Goal: Transaction & Acquisition: Purchase product/service

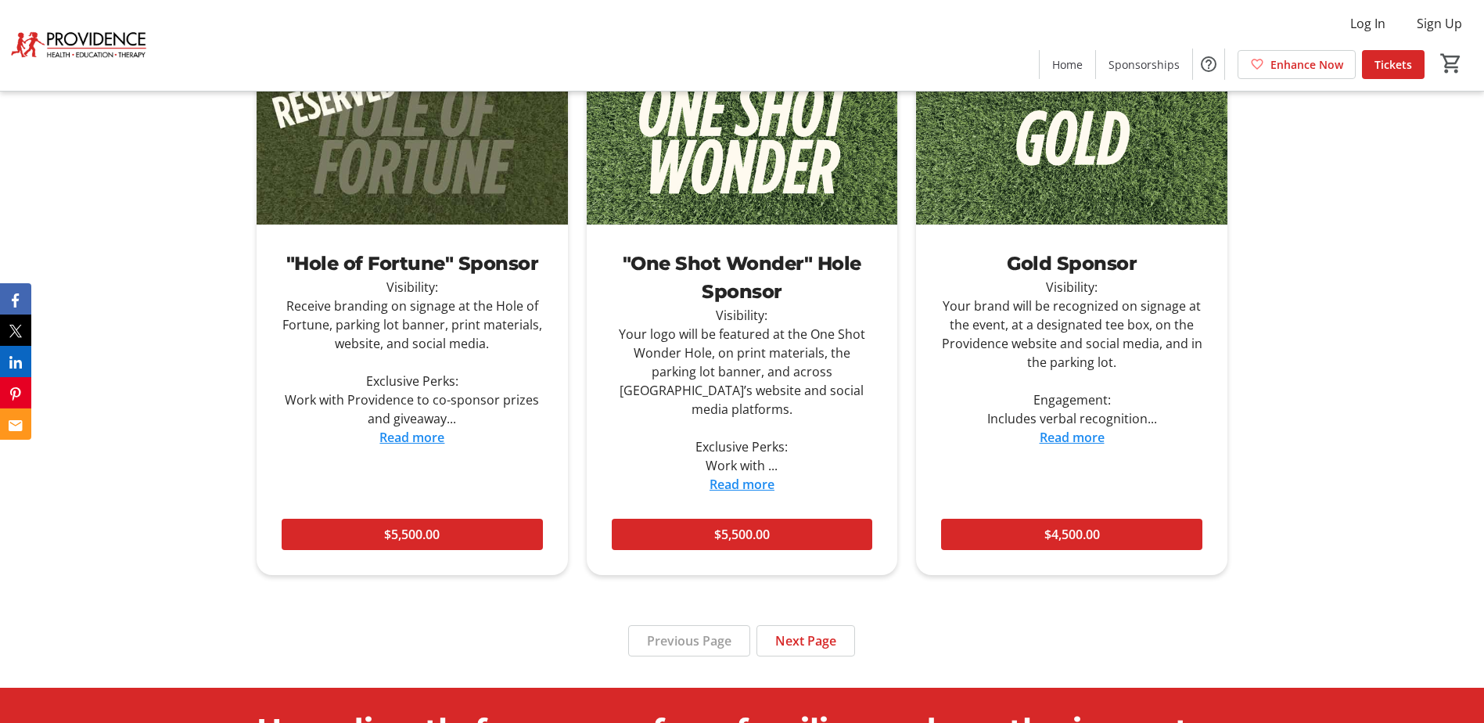
scroll to position [1877, 0]
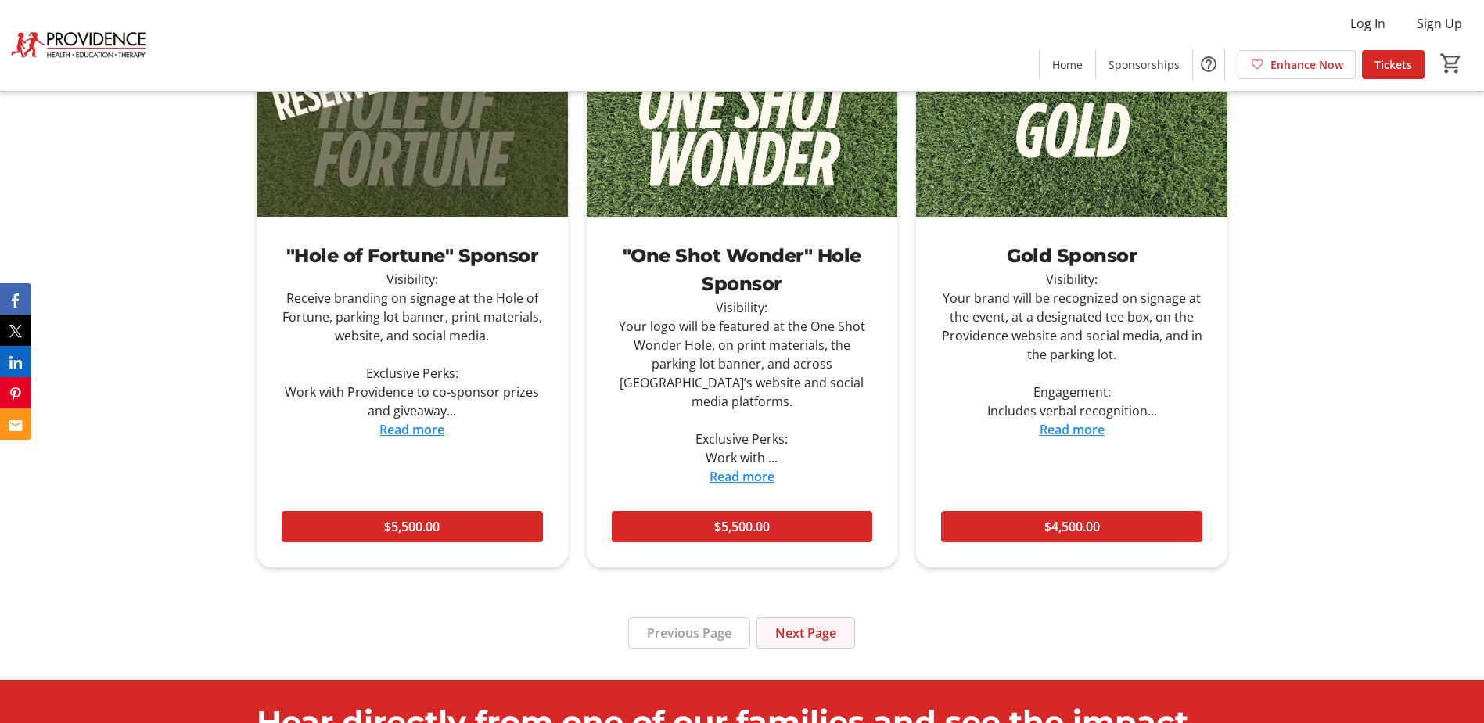
click at [830, 623] on span "Next Page" at bounding box center [805, 632] width 61 height 19
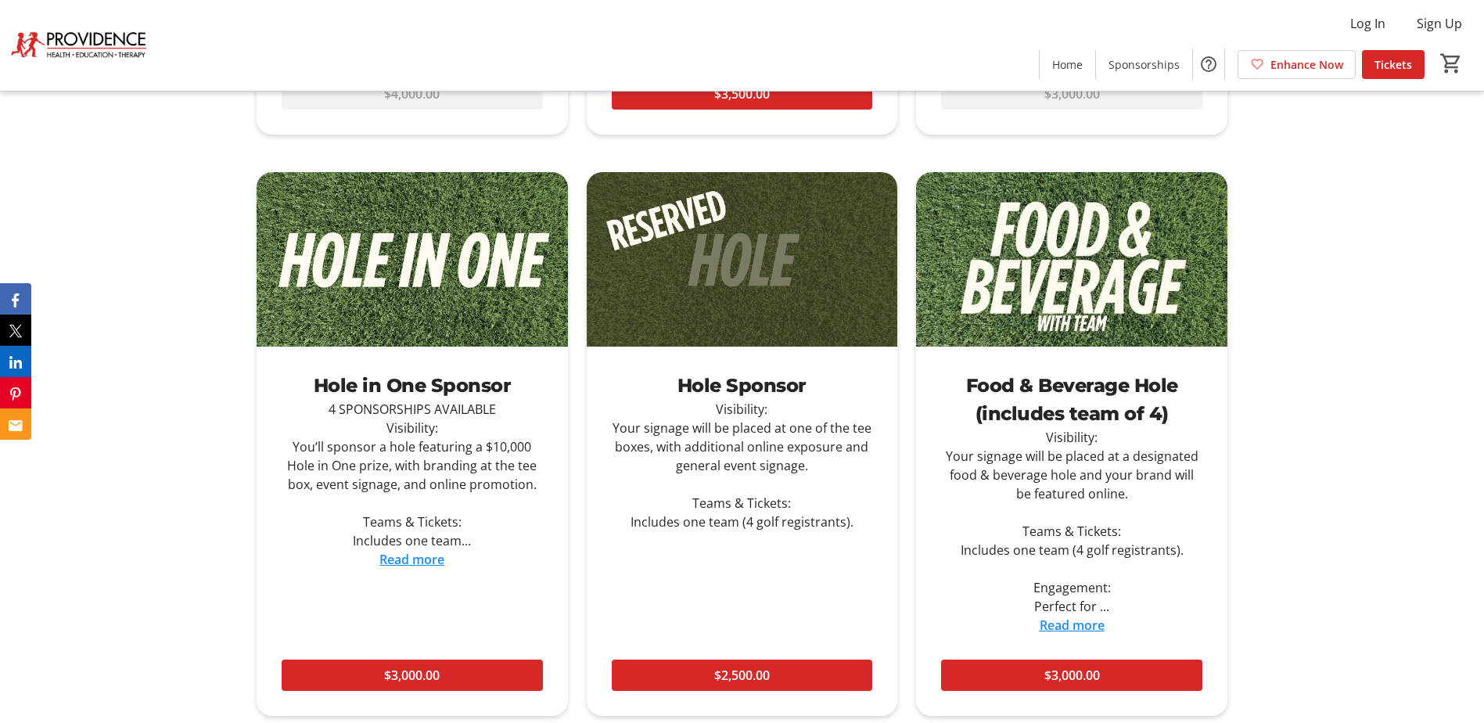
scroll to position [1721, 0]
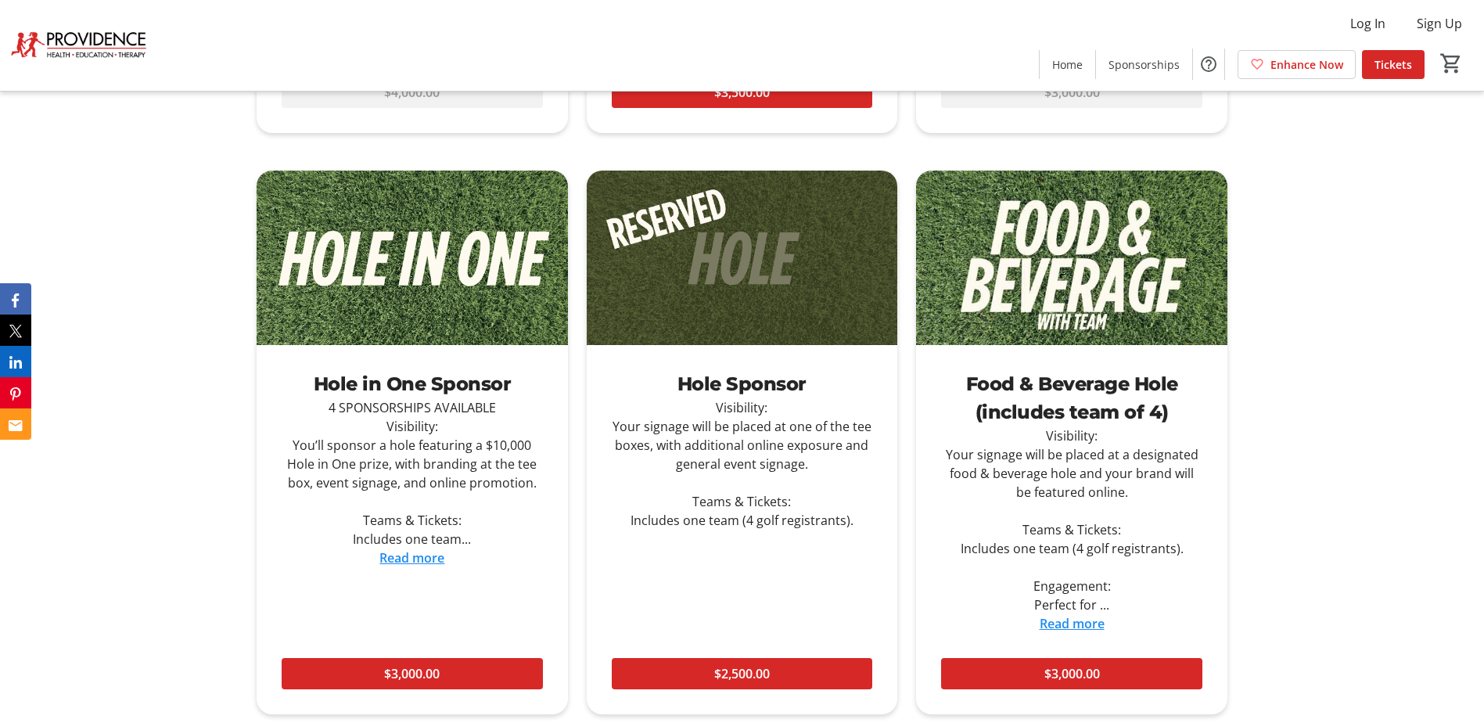
click at [1073, 620] on link "Read more" at bounding box center [1072, 623] width 65 height 17
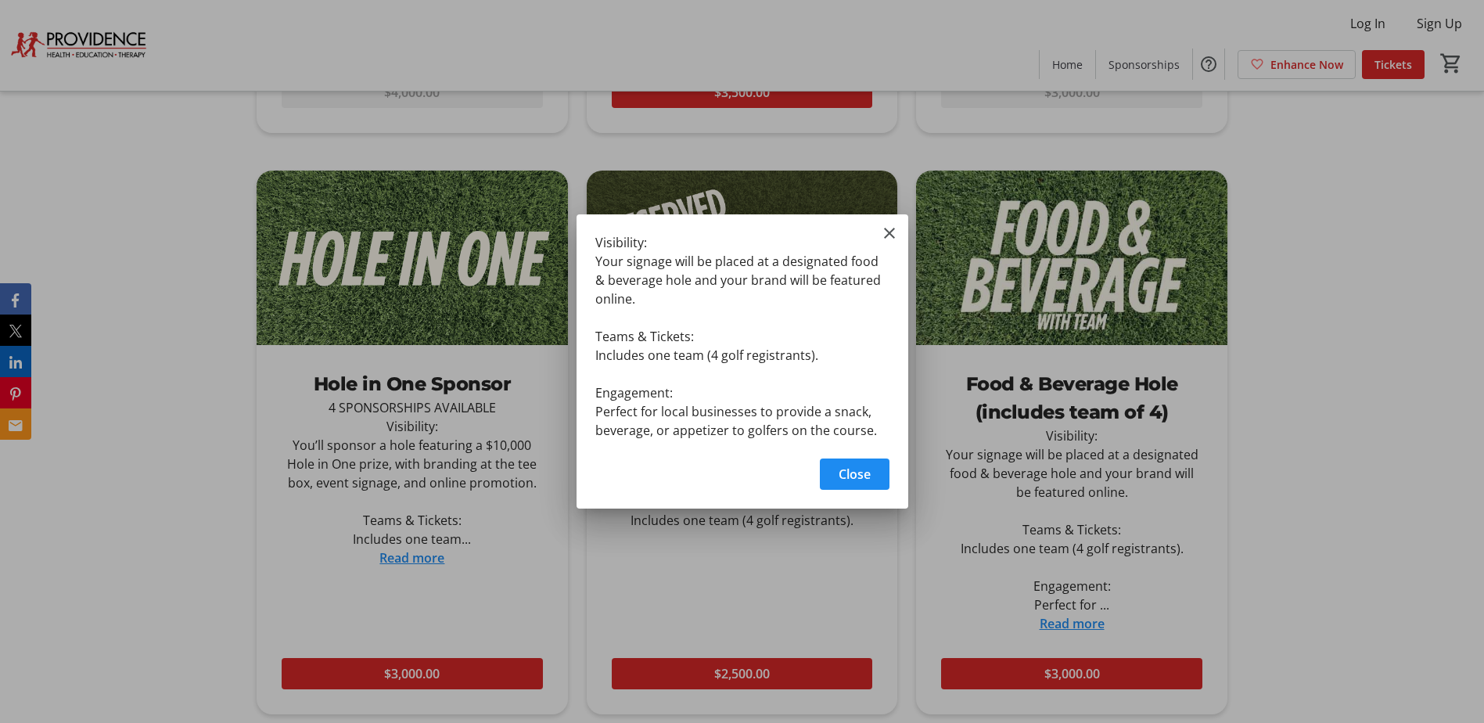
scroll to position [0, 0]
click at [892, 226] on mat-icon "Close" at bounding box center [889, 233] width 19 height 19
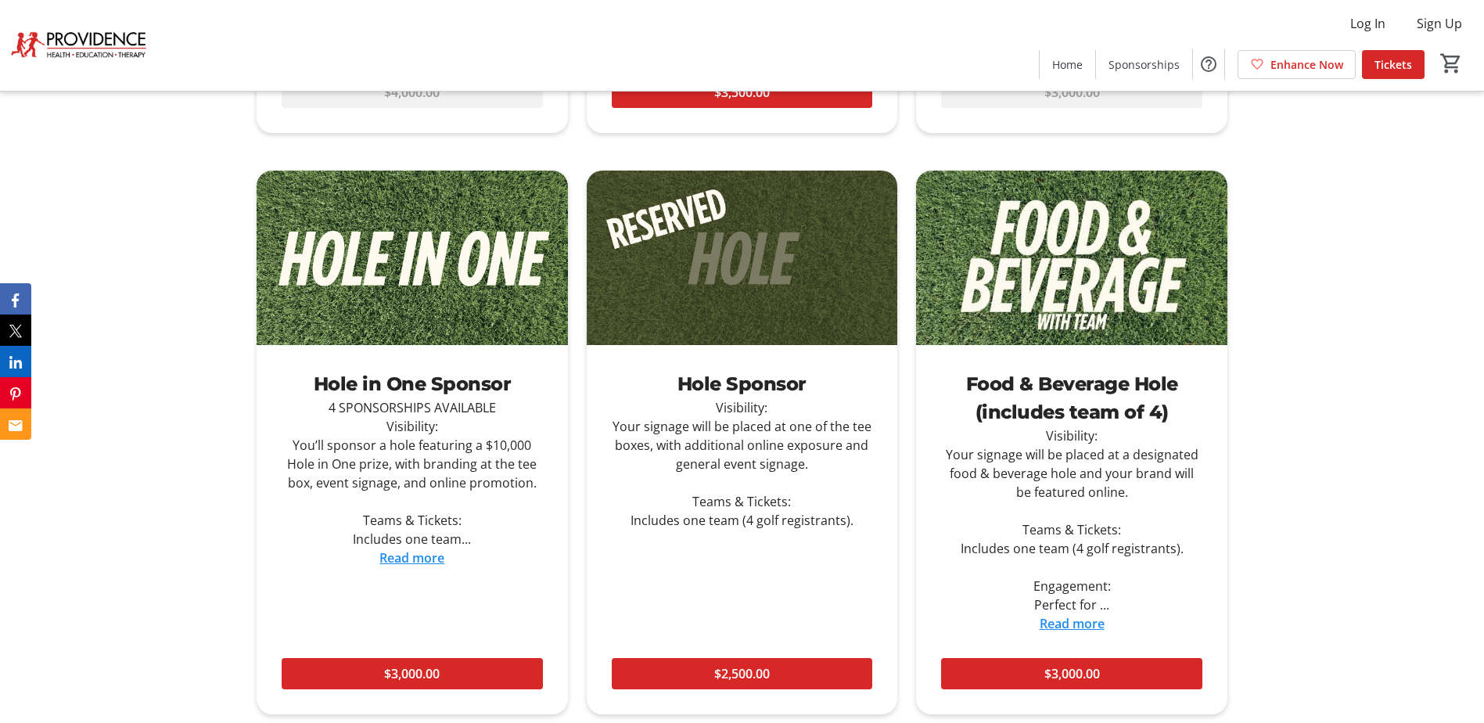
click at [1324, 476] on div "Sponsorships Sold Out Flag Sponsor Visibility: Your logo will be displayed on a…" at bounding box center [742, 192] width 1484 height 1270
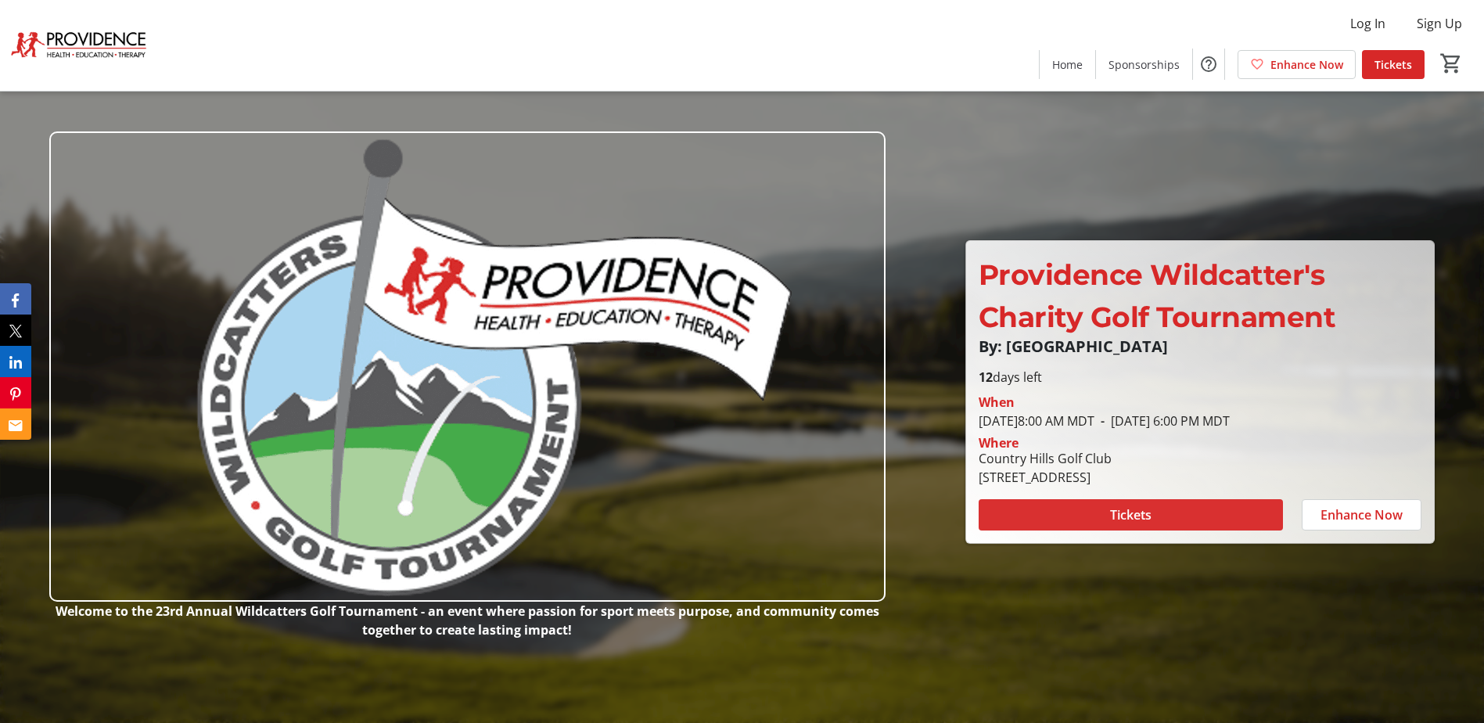
click at [1105, 519] on span at bounding box center [1131, 515] width 304 height 38
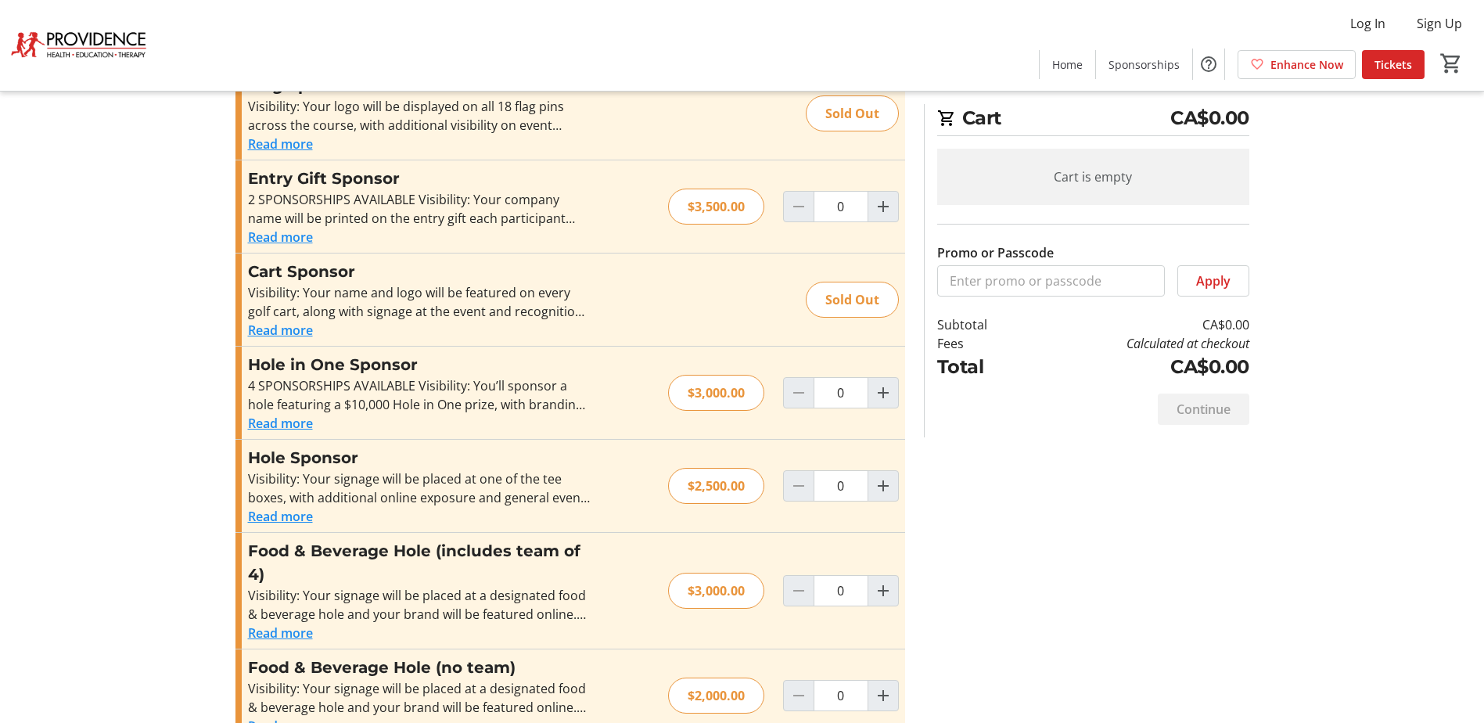
scroll to position [626, 0]
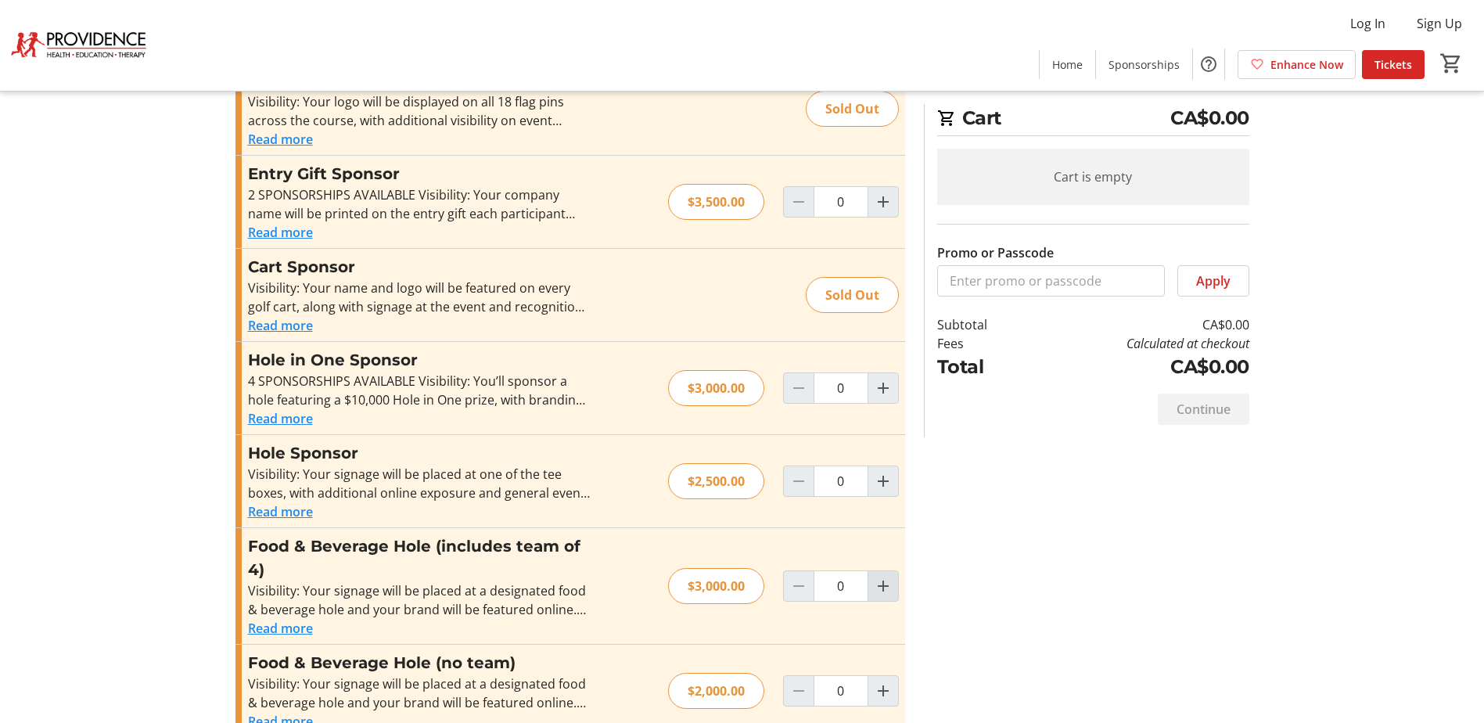
click at [879, 586] on mat-icon "Increment by one" at bounding box center [883, 586] width 19 height 19
type input "1"
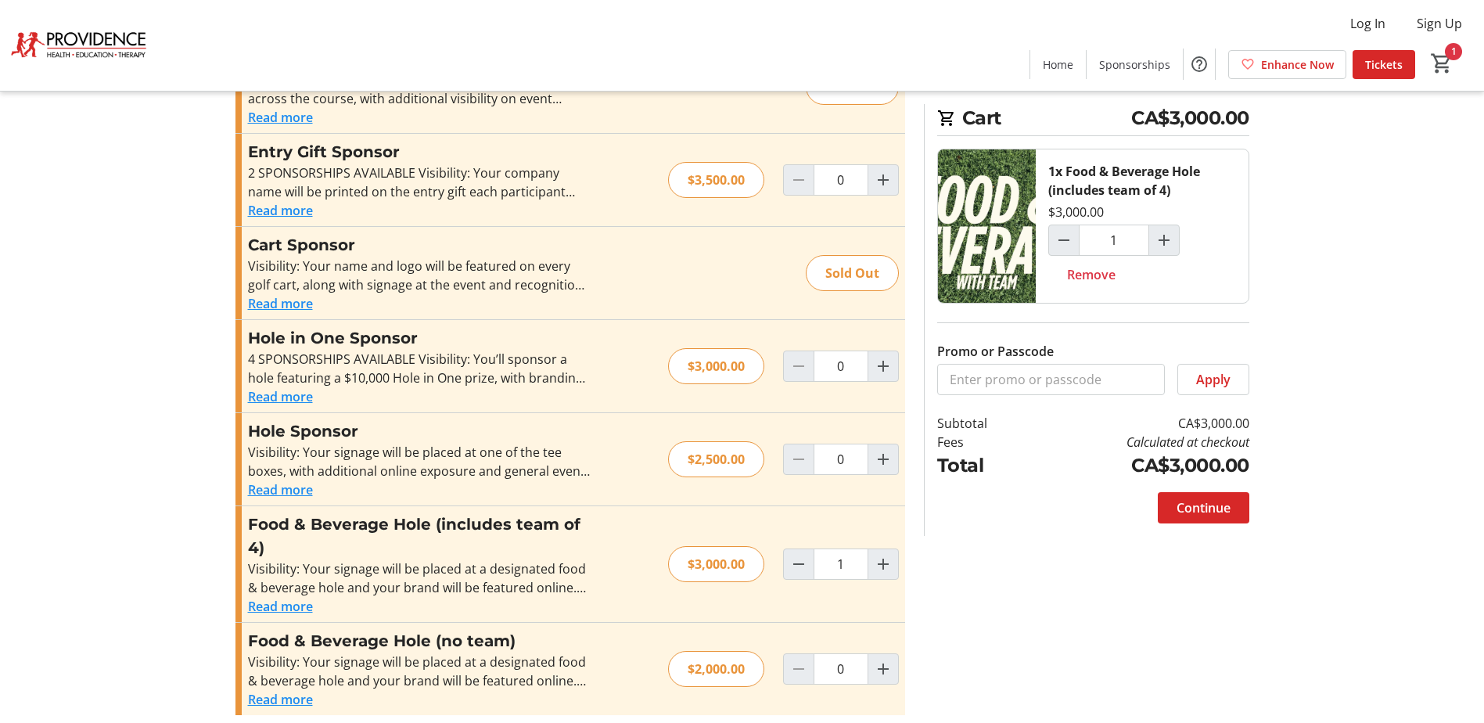
scroll to position [659, 0]
